Goal: Navigation & Orientation: Find specific page/section

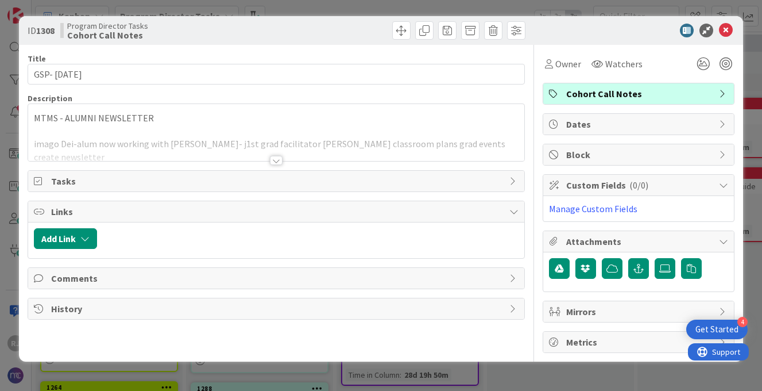
click at [724, 30] on icon at bounding box center [726, 31] width 14 height 14
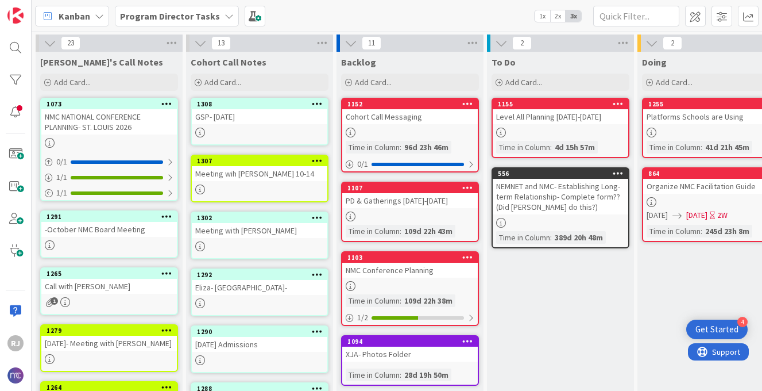
click at [252, 121] on div "GSP- OCTOBER 14" at bounding box center [260, 116] width 136 height 15
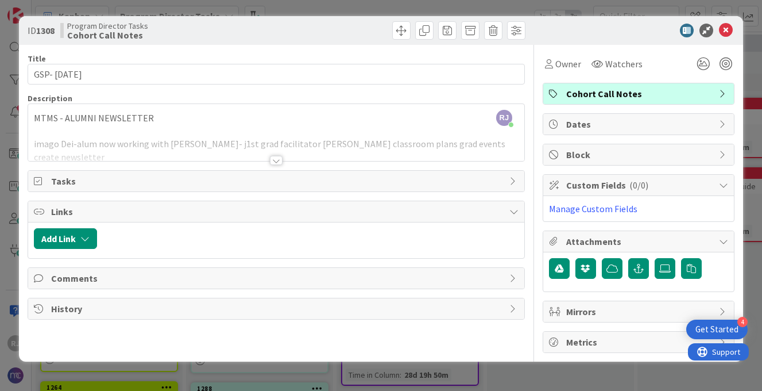
click at [273, 158] on div at bounding box center [276, 160] width 13 height 9
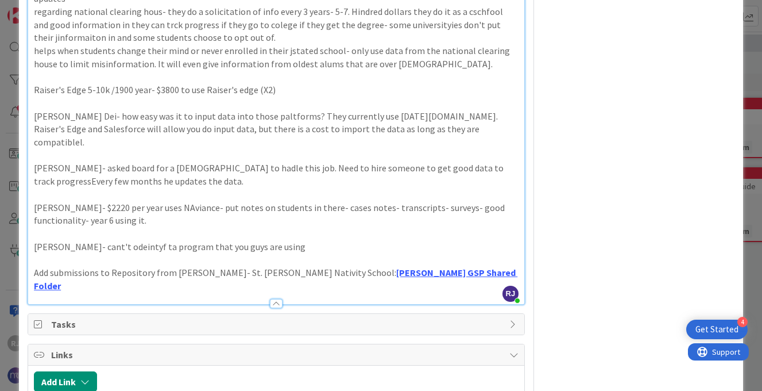
scroll to position [845, 0]
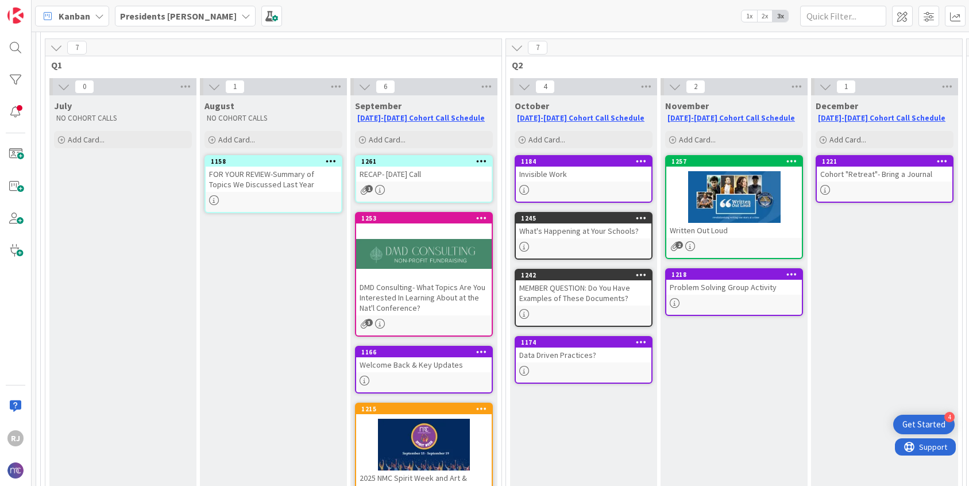
scroll to position [84, 0]
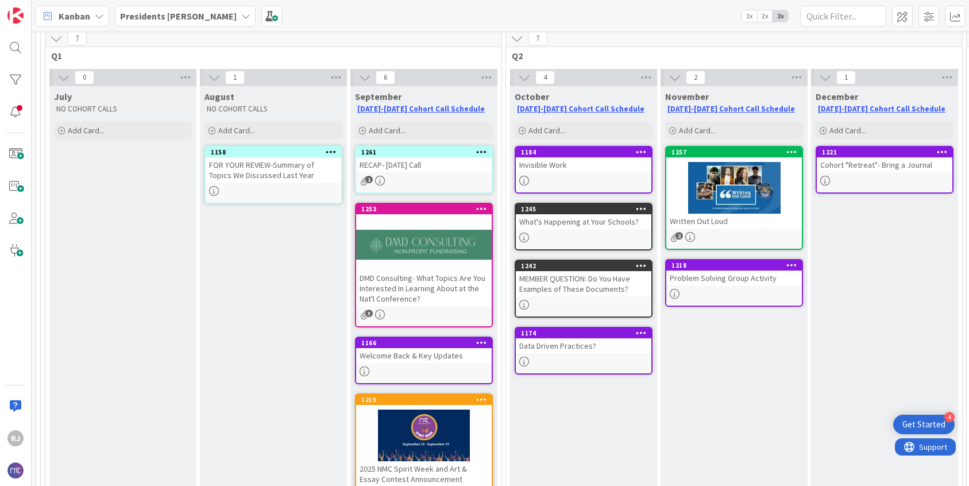
click at [601, 230] on div "1245 What's Happening at Your Schools?" at bounding box center [584, 227] width 138 height 48
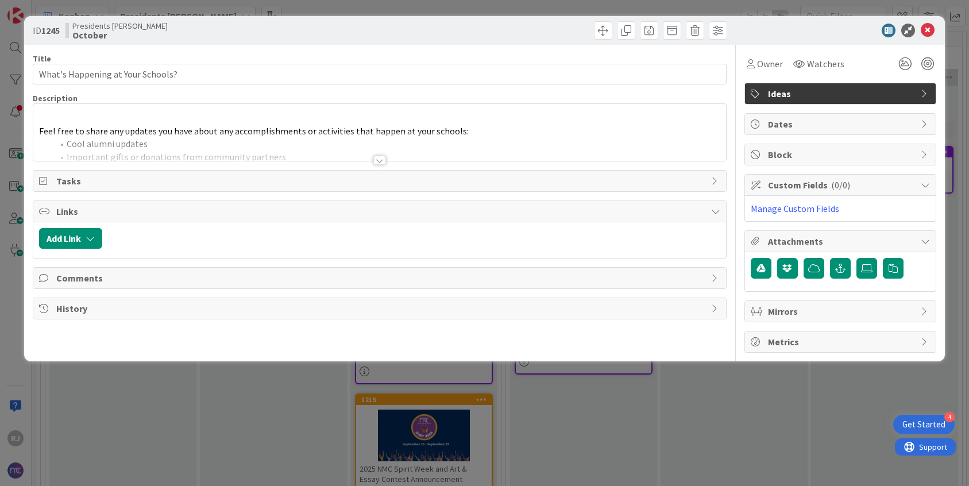
click at [380, 160] on div at bounding box center [379, 160] width 13 height 9
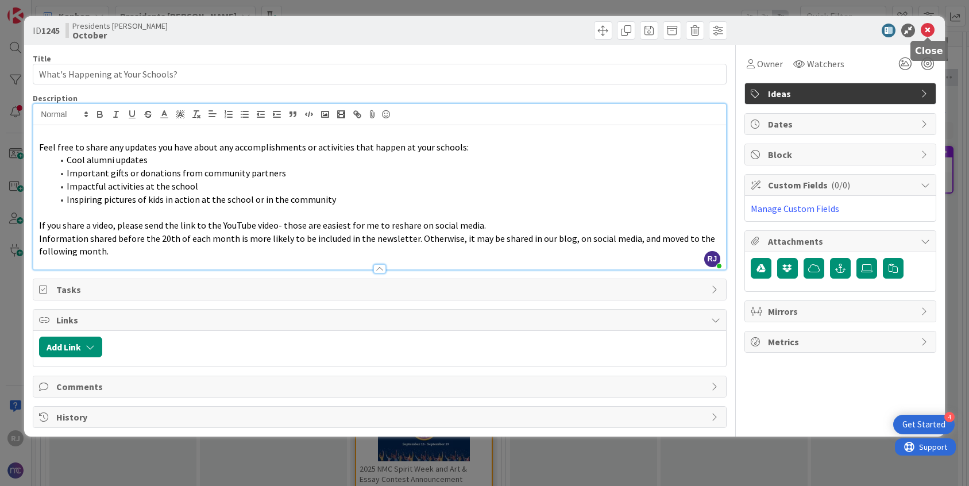
click at [925, 26] on icon at bounding box center [928, 31] width 14 height 14
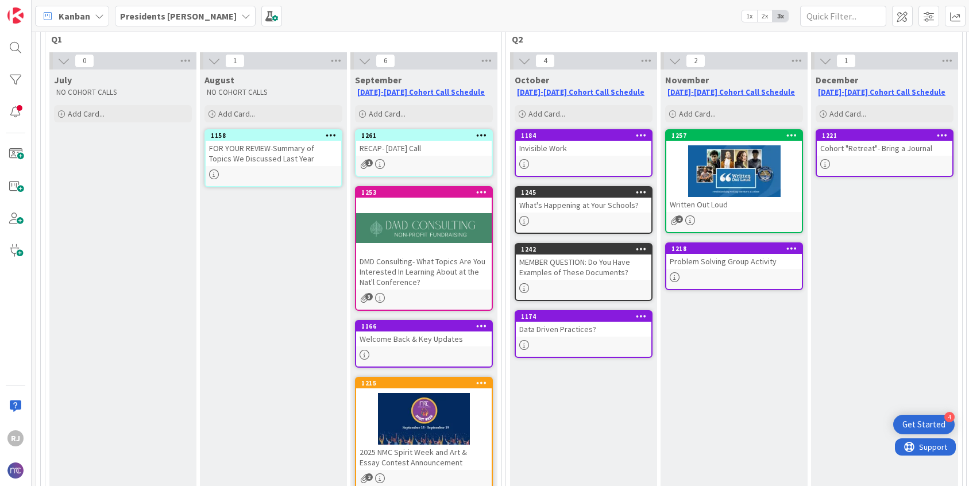
scroll to position [97, 0]
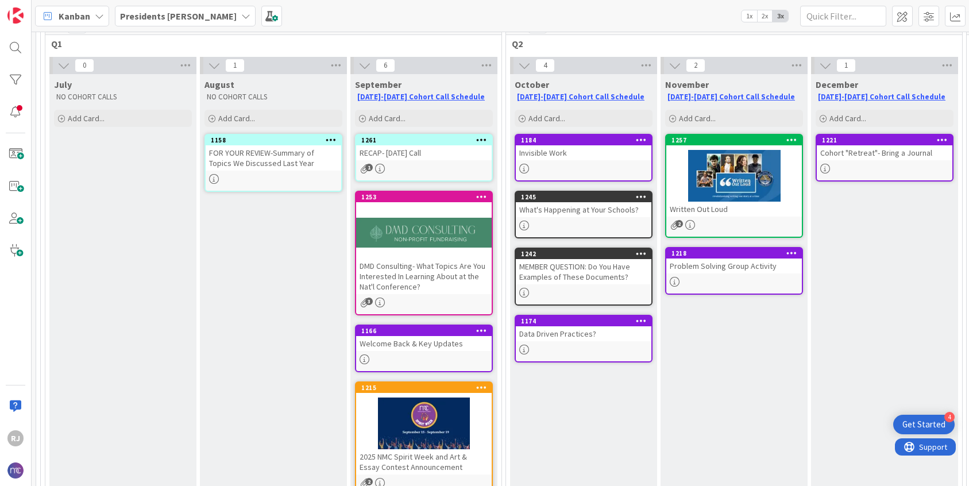
click at [599, 159] on div "Invisible Work" at bounding box center [584, 152] width 136 height 15
click at [599, 159] on div "77 Schedule 19 2025-2026 7 Q1 0 July NO COHORT CALLS Add Card... 1 August NO CO…" at bounding box center [500, 259] width 937 height 454
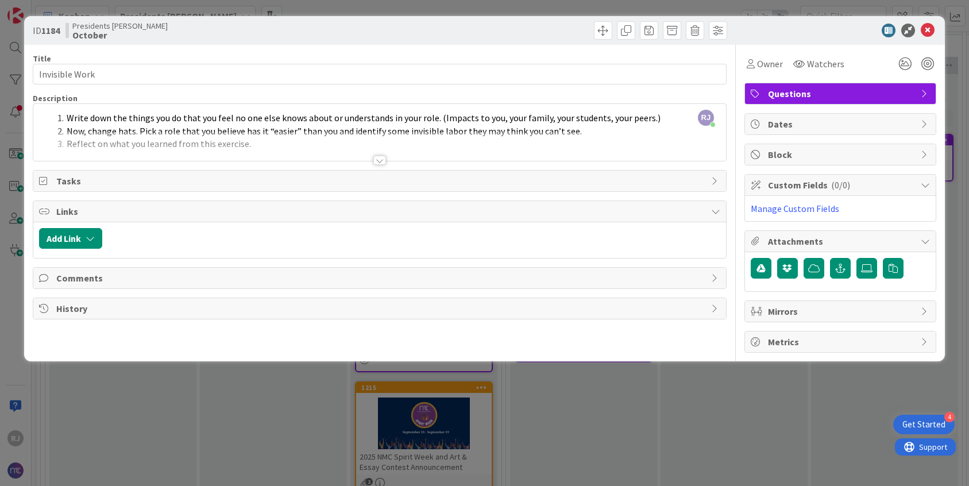
click at [379, 159] on div at bounding box center [379, 160] width 13 height 9
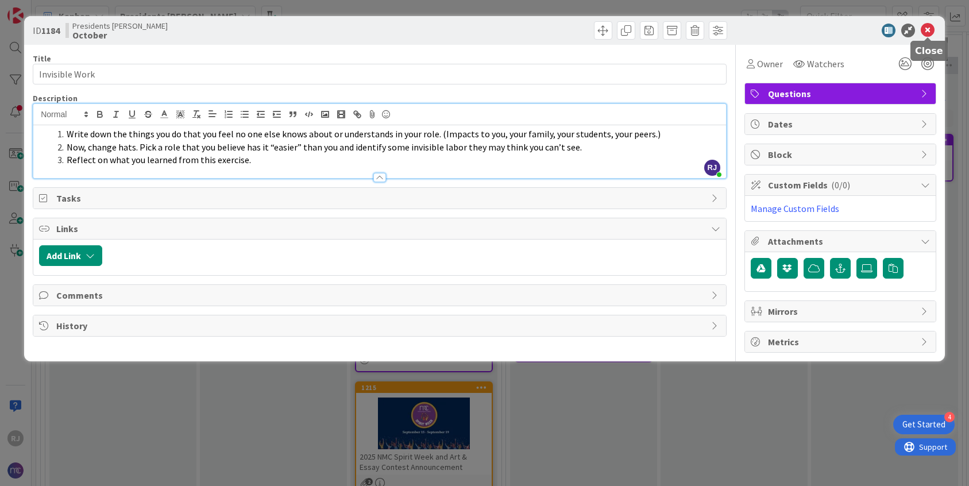
click at [927, 27] on icon at bounding box center [928, 31] width 14 height 14
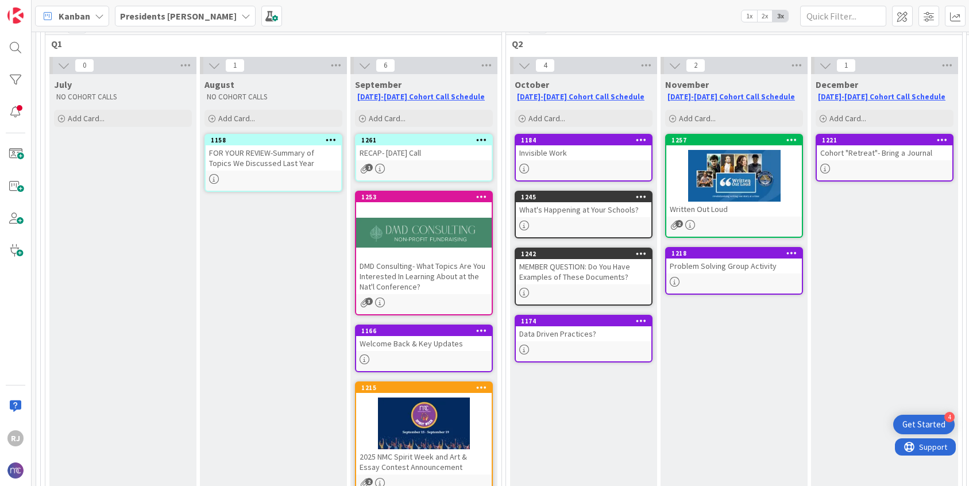
click at [577, 152] on div "Invisible Work" at bounding box center [584, 152] width 136 height 15
click at [577, 152] on div "77 Schedule 19 2025-2026 7 Q1 0 July NO COHORT CALLS Add Card... 1 August NO CO…" at bounding box center [500, 259] width 937 height 454
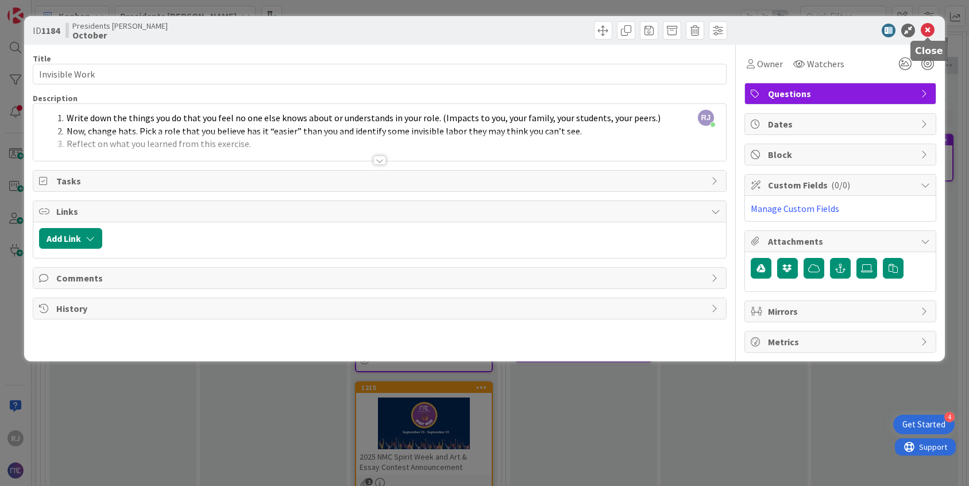
click at [928, 28] on icon at bounding box center [928, 31] width 14 height 14
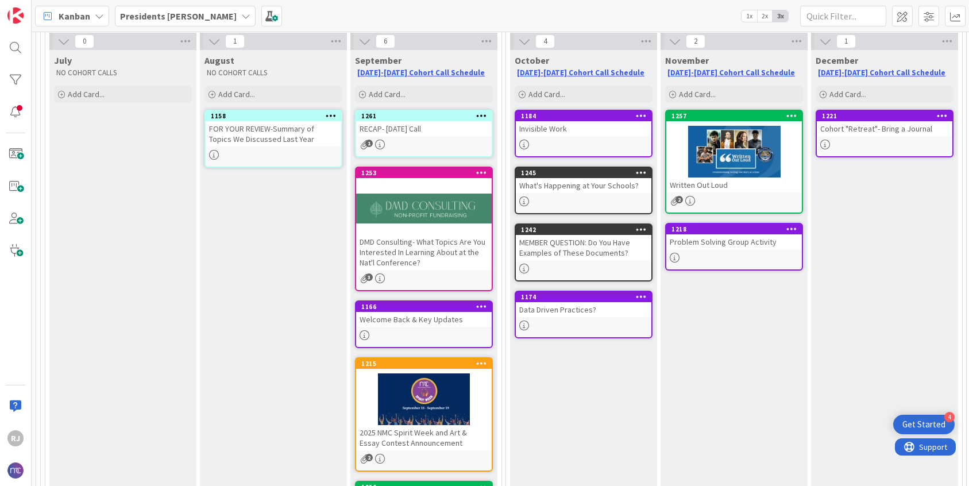
scroll to position [118, 0]
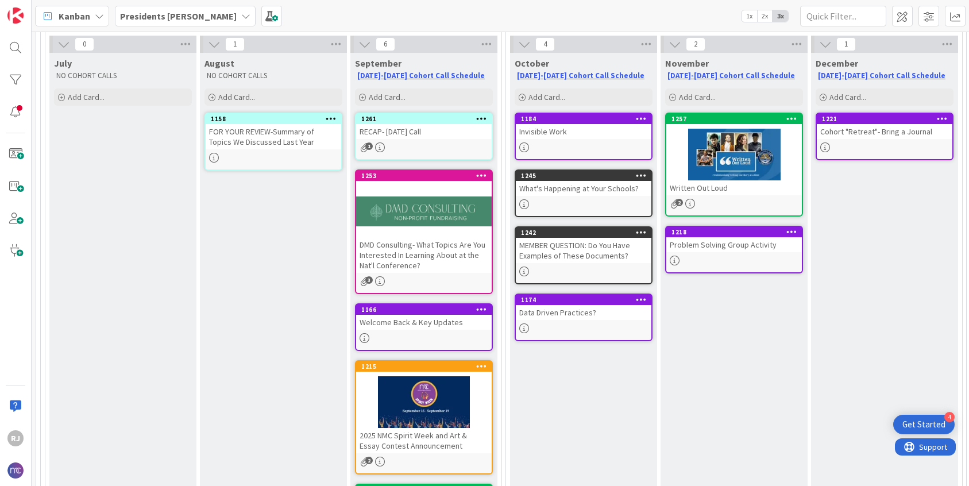
click at [577, 258] on div "MEMBER QUESTION: Do You Have Examples of These Documents?" at bounding box center [584, 250] width 136 height 25
click at [577, 258] on div "77 Schedule 19 2025-2026 7 Q1 0 July NO COHORT CALLS Add Card... 1 August NO CO…" at bounding box center [500, 259] width 937 height 454
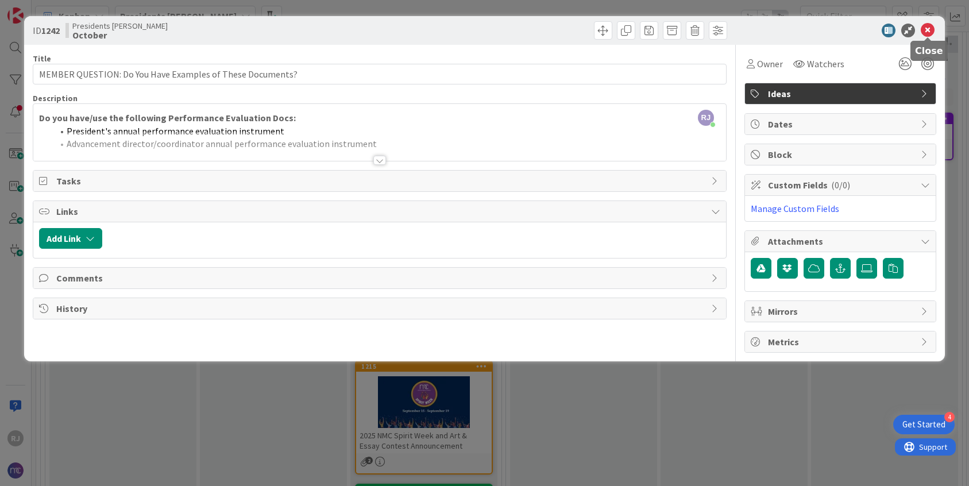
click at [930, 28] on icon at bounding box center [928, 31] width 14 height 14
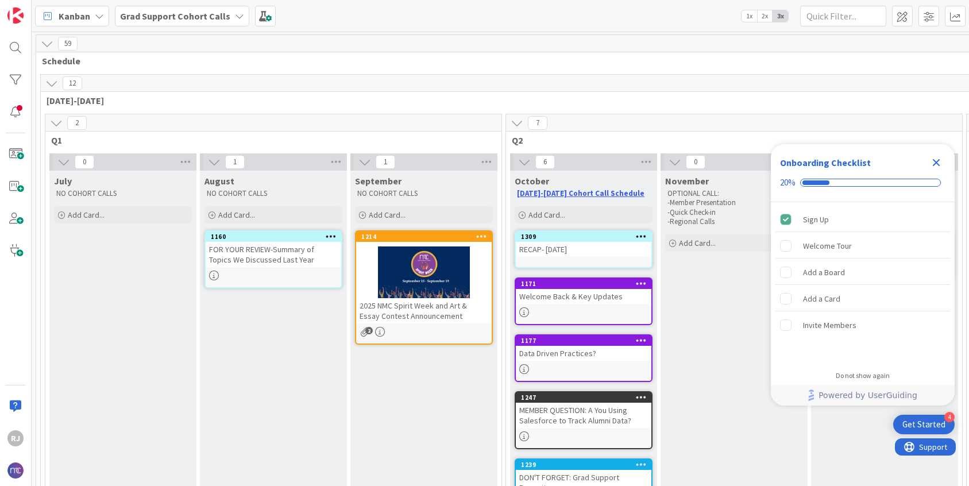
click at [589, 249] on div "RECAP- [DATE]" at bounding box center [584, 249] width 136 height 15
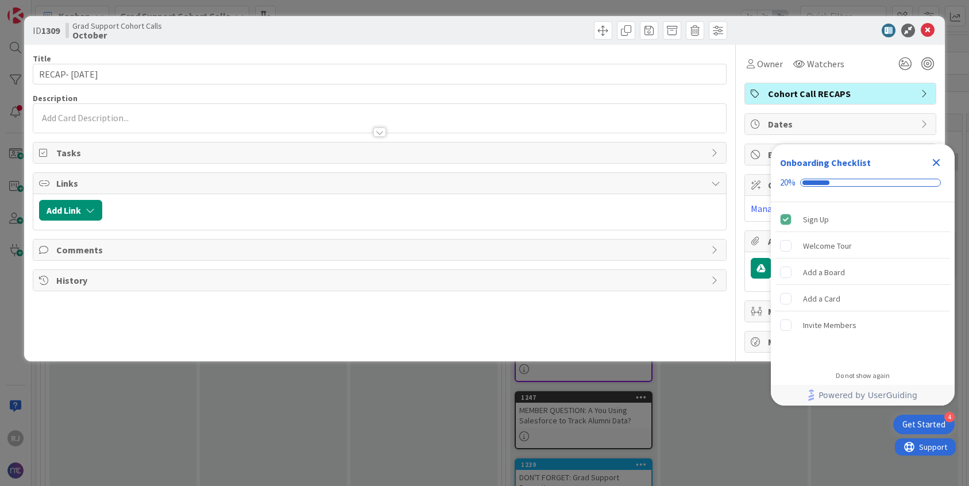
click at [353, 118] on div at bounding box center [379, 118] width 693 height 29
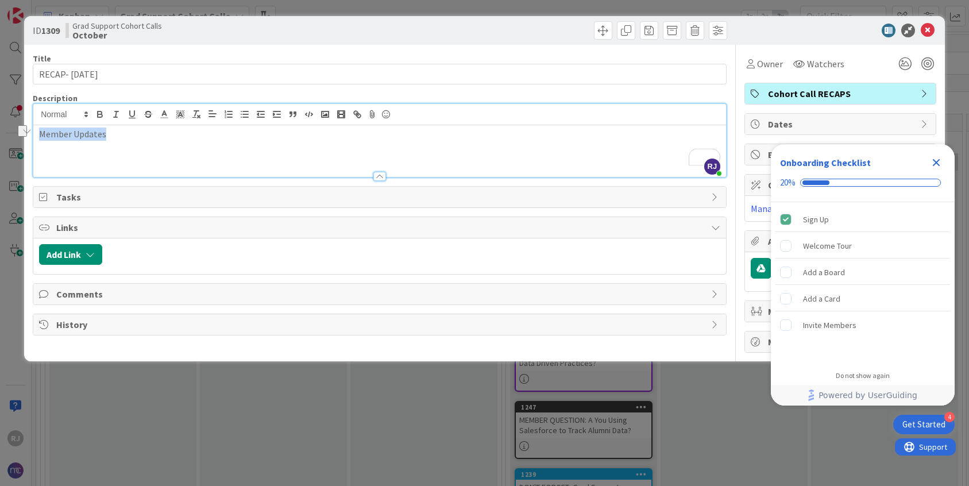
drag, startPoint x: 109, startPoint y: 136, endPoint x: 34, endPoint y: 132, distance: 74.8
click at [33, 132] on div "ID 1309 Grad Support Cohort Calls October Title 18 / 128 RECAP- [DATE] Descript…" at bounding box center [484, 243] width 969 height 486
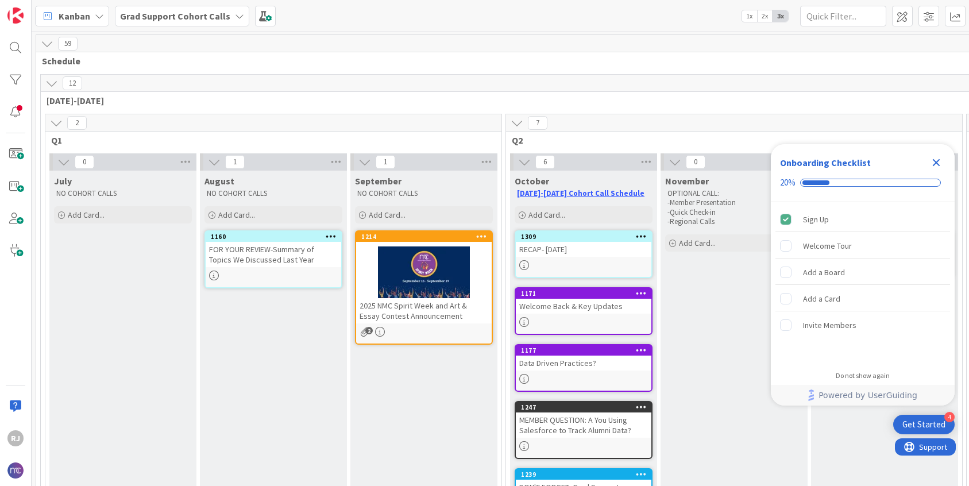
click at [550, 261] on div at bounding box center [584, 265] width 136 height 10
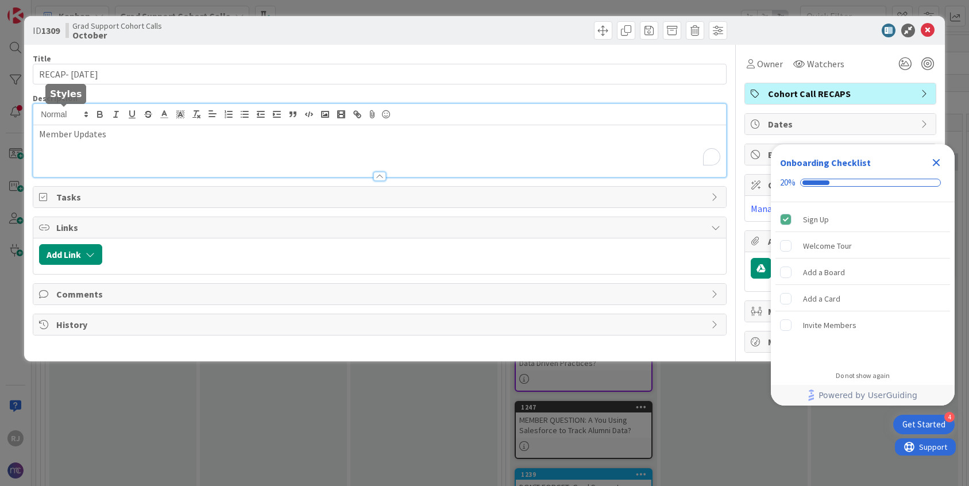
drag, startPoint x: 107, startPoint y: 115, endPoint x: 43, endPoint y: 123, distance: 64.8
click at [44, 122] on div "Member Updates" at bounding box center [379, 140] width 693 height 73
click at [55, 132] on p "Member Updates" at bounding box center [379, 134] width 681 height 13
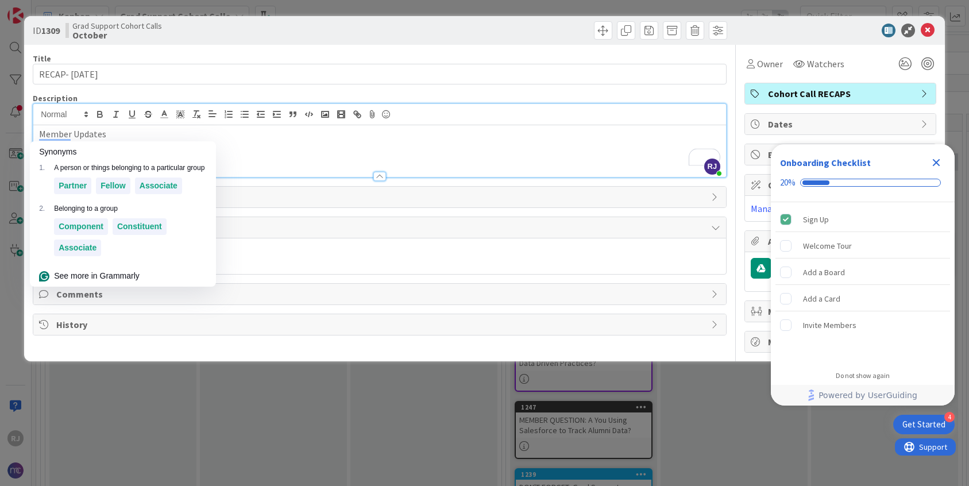
click at [106, 135] on p "Member Updates" at bounding box center [379, 134] width 681 height 13
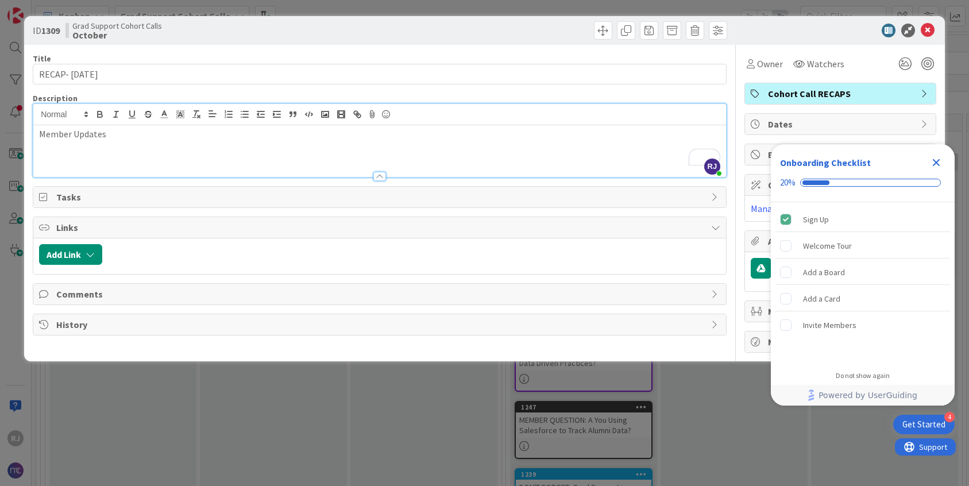
click at [106, 135] on p "Member Updates" at bounding box center [379, 134] width 681 height 13
click at [99, 115] on icon "button" at bounding box center [100, 114] width 10 height 10
click at [175, 149] on div "Member Updates" at bounding box center [379, 151] width 693 height 52
click at [94, 158] on p "Platform Use" at bounding box center [379, 159] width 681 height 13
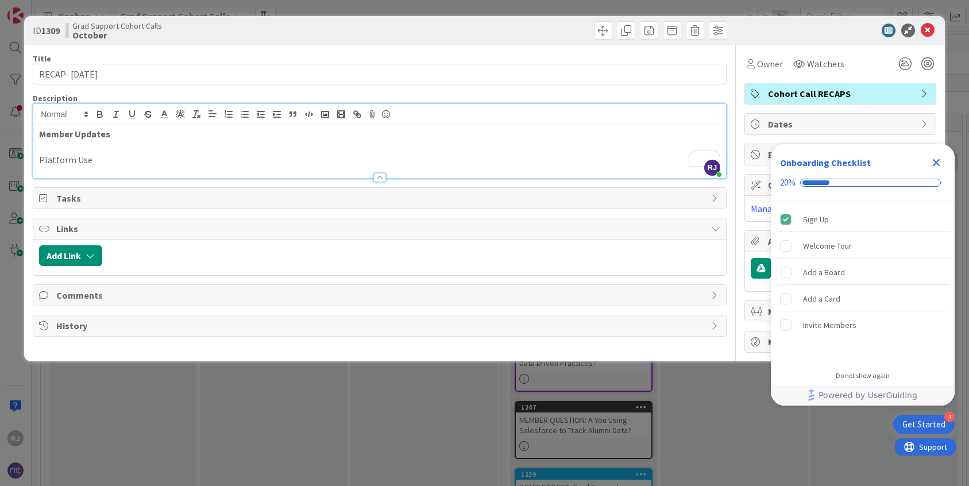
click at [94, 158] on p "Platform Use" at bounding box center [379, 159] width 681 height 13
click at [102, 114] on icon "button" at bounding box center [100, 115] width 5 height 3
click at [192, 164] on p "Platform Use" at bounding box center [379, 159] width 681 height 13
